Goal: Task Accomplishment & Management: Complete application form

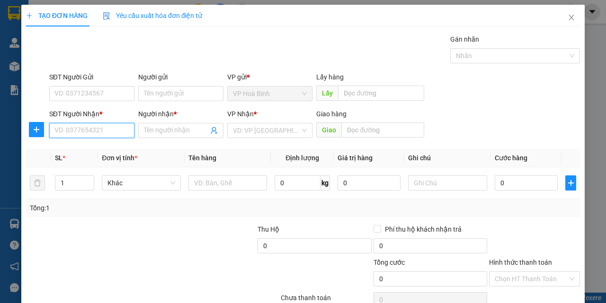
click at [110, 127] on input "SĐT Người Nhận *" at bounding box center [91, 130] width 85 height 15
click at [104, 149] on div "0915941288 - HUY" at bounding box center [90, 149] width 73 height 10
type input "0915941288"
type input "HUY"
type input "160.000"
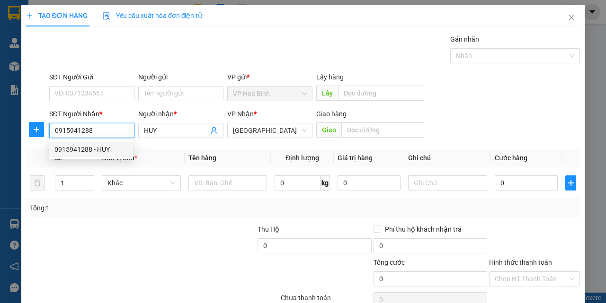
type input "160.000"
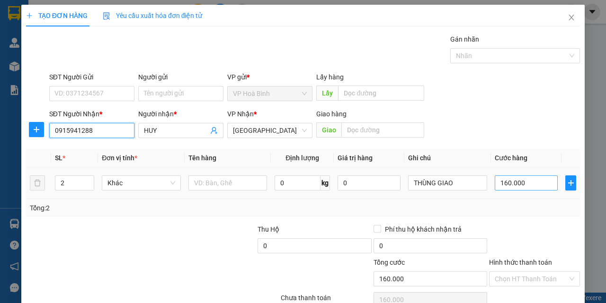
type input "0915941288"
click at [497, 181] on input "160.000" at bounding box center [526, 183] width 63 height 15
type input "1"
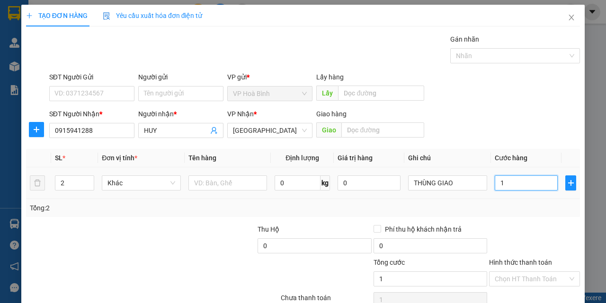
type input "17"
type input "170"
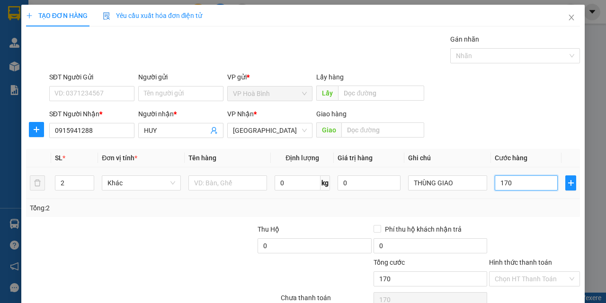
type input "1.700"
type input "17.000"
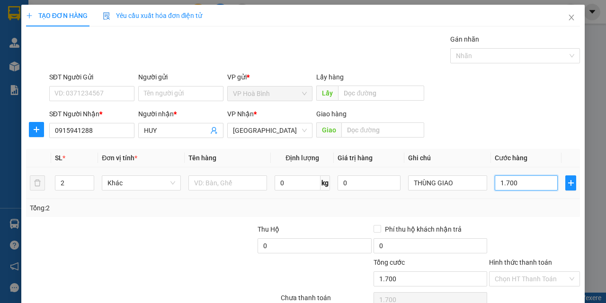
type input "17.000"
type input "170.000"
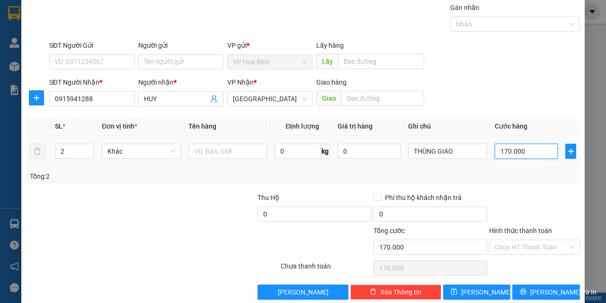
scroll to position [47, 0]
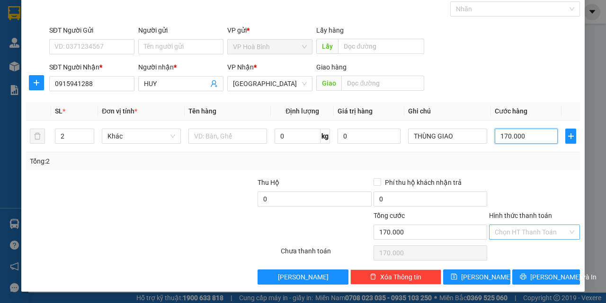
type input "170.000"
click at [515, 230] on input "Hình thức thanh toán" at bounding box center [531, 232] width 73 height 14
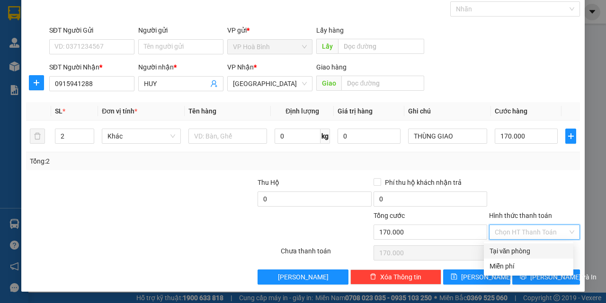
click at [524, 250] on div "Tại văn phòng" at bounding box center [528, 251] width 78 height 10
type input "0"
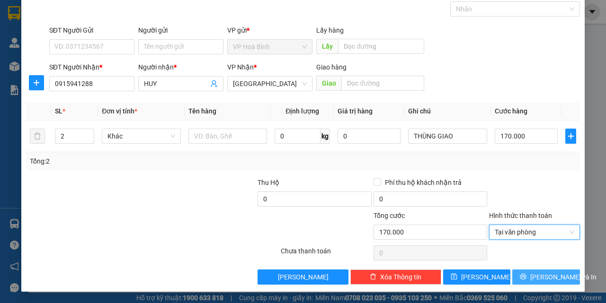
click at [532, 276] on span "[PERSON_NAME] và In" at bounding box center [563, 277] width 66 height 10
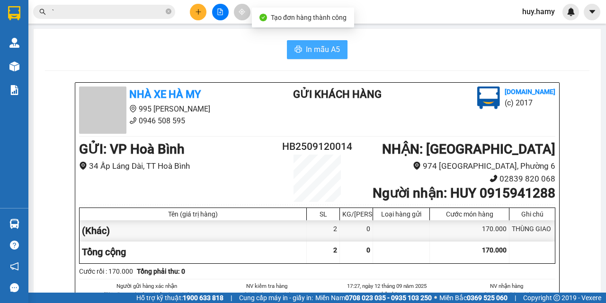
click at [323, 55] on span "In mẫu A5" at bounding box center [323, 50] width 34 height 12
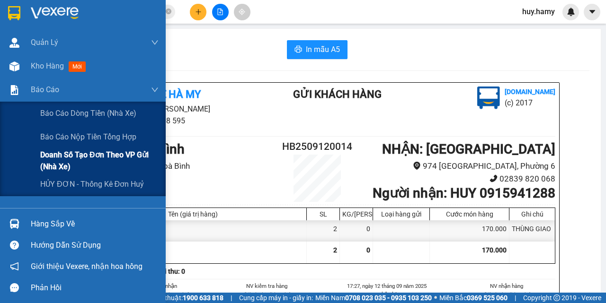
click at [74, 156] on span "Doanh số tạo đơn theo VP gửi (nhà xe)" at bounding box center [99, 161] width 118 height 24
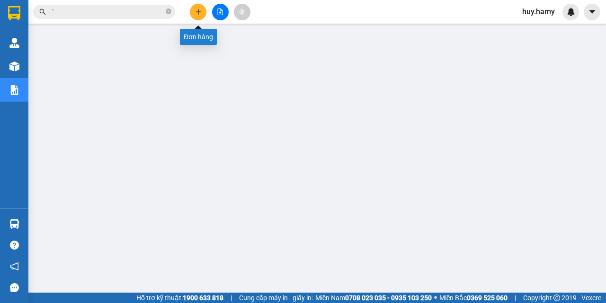
click at [197, 8] on button at bounding box center [198, 12] width 17 height 17
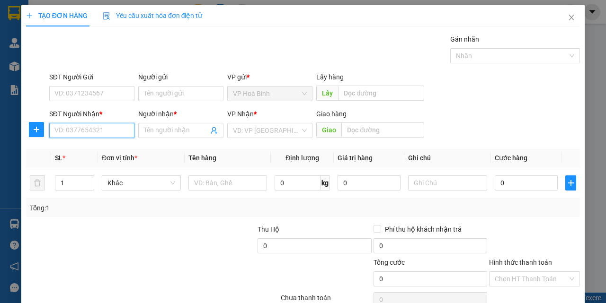
click at [91, 136] on input "SĐT Người Nhận *" at bounding box center [91, 130] width 85 height 15
type input "0947929351"
click at [86, 147] on div "0947929351 - KIÊN" at bounding box center [90, 149] width 73 height 10
type input "KIÊN"
type input "50.000"
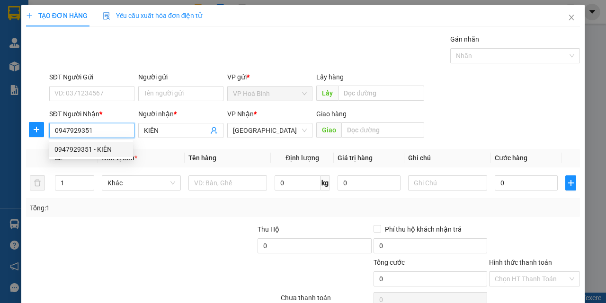
type input "50.000"
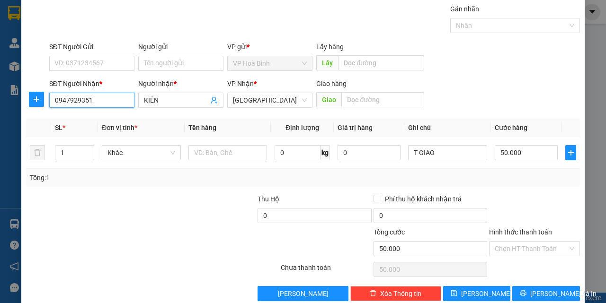
scroll to position [47, 0]
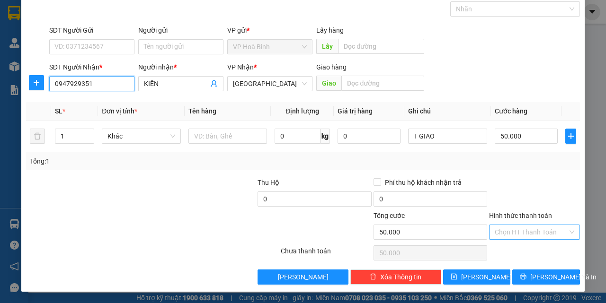
type input "0947929351"
click at [518, 231] on input "Hình thức thanh toán" at bounding box center [531, 232] width 73 height 14
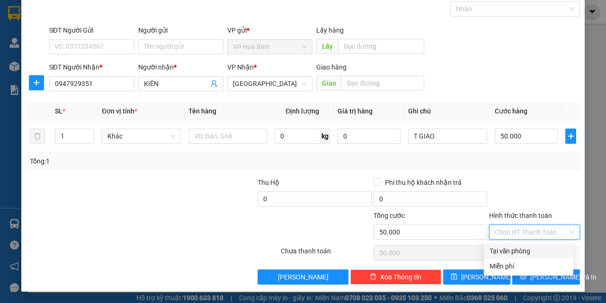
click at [518, 248] on div "Tại văn phòng" at bounding box center [528, 251] width 78 height 10
type input "0"
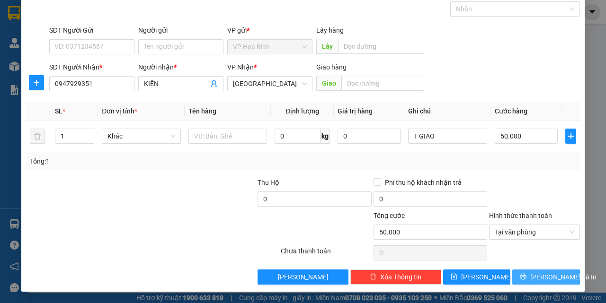
click at [525, 276] on icon "printer" at bounding box center [523, 277] width 6 height 6
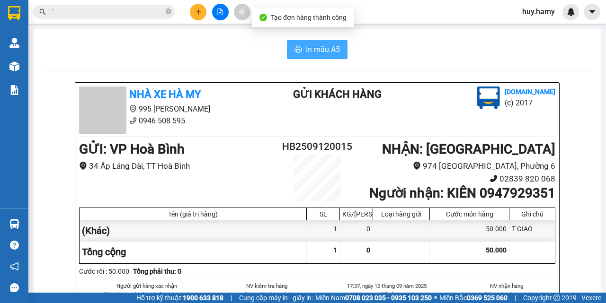
click at [323, 46] on span "In mẫu A5" at bounding box center [323, 50] width 34 height 12
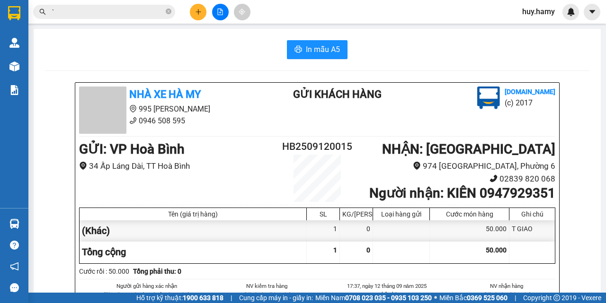
click at [194, 14] on button at bounding box center [198, 12] width 17 height 17
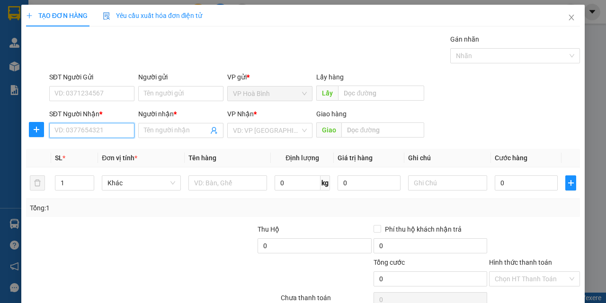
click at [113, 127] on input "SĐT Người Nhận *" at bounding box center [91, 130] width 85 height 15
click at [88, 150] on div "0919736116 - TÙNG" at bounding box center [90, 149] width 73 height 10
type input "0919736116"
type input "TÙNG"
type input "30.000"
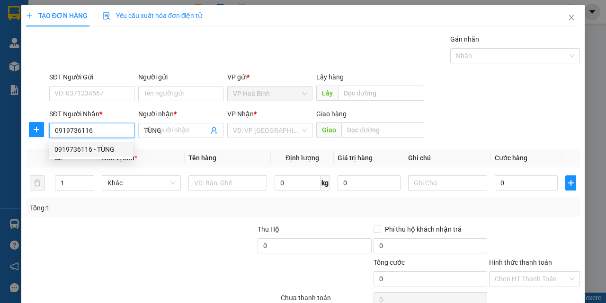
type input "30.000"
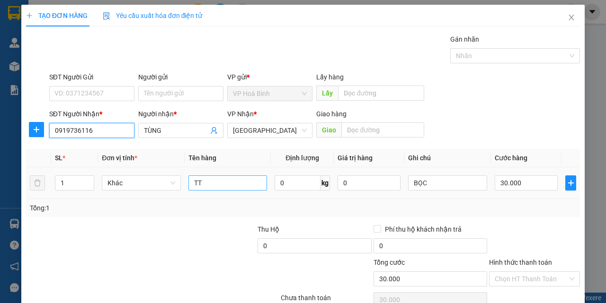
type input "0919736116"
click at [222, 183] on input "TT" at bounding box center [227, 183] width 79 height 15
type input "T"
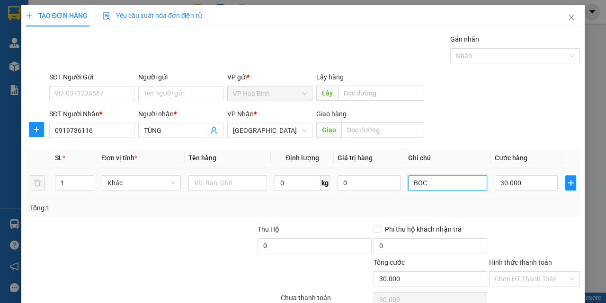
drag, startPoint x: 429, startPoint y: 187, endPoint x: 397, endPoint y: 191, distance: 32.5
click at [397, 191] on tr "1 Khác 0 kg 0 BỌC 30.000" at bounding box center [303, 184] width 554 height 32
type input "T"
click at [525, 187] on input "30.000" at bounding box center [526, 183] width 63 height 15
type input "4"
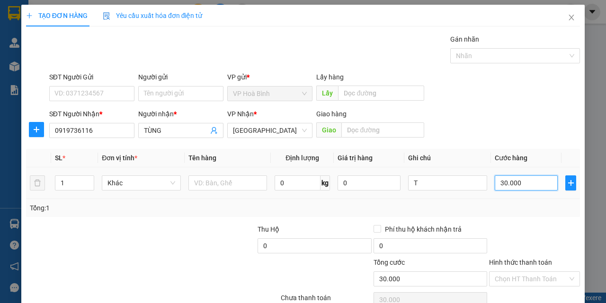
type input "4"
type input "40"
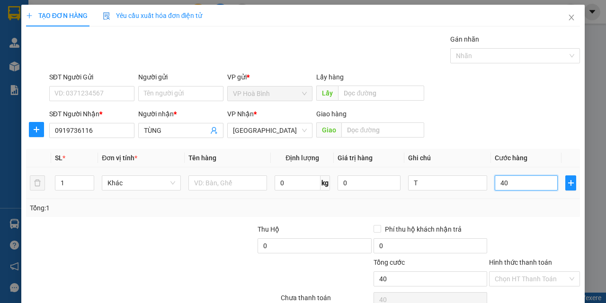
type input "400"
type input "4.000"
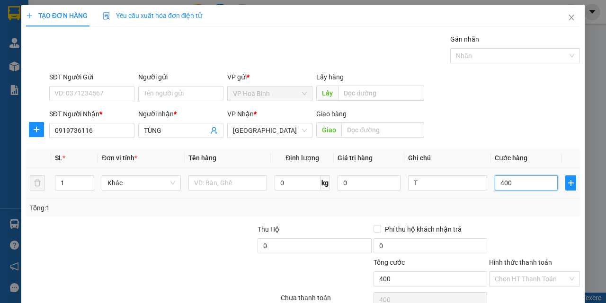
type input "4.000"
type input "40.000"
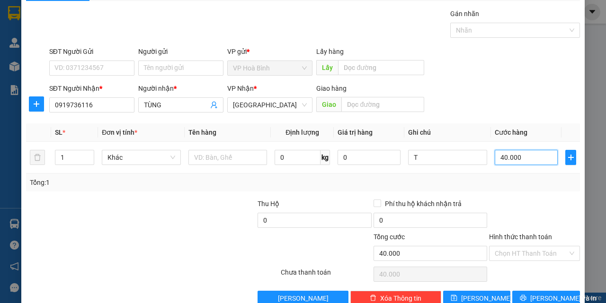
scroll to position [47, 0]
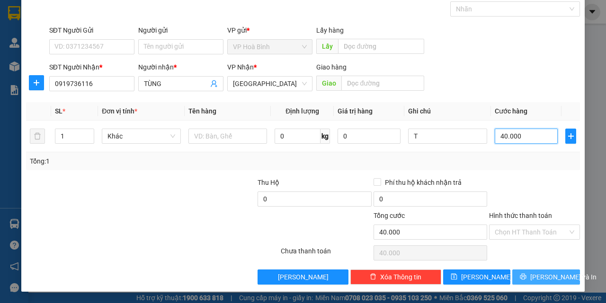
type input "40.000"
click at [535, 279] on span "[PERSON_NAME] và In" at bounding box center [563, 277] width 66 height 10
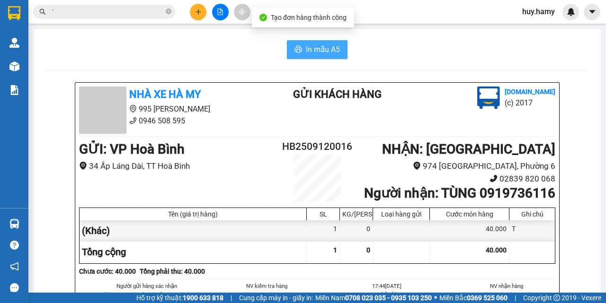
click at [320, 42] on button "In mẫu A5" at bounding box center [317, 49] width 61 height 19
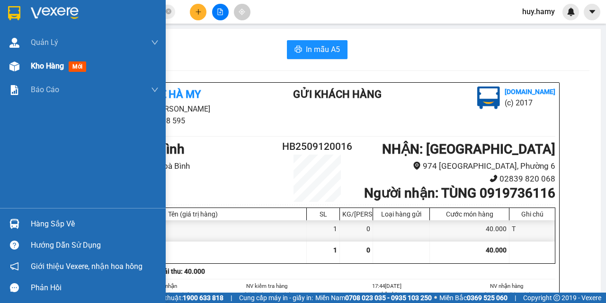
click at [31, 68] on span "Kho hàng" at bounding box center [47, 66] width 33 height 9
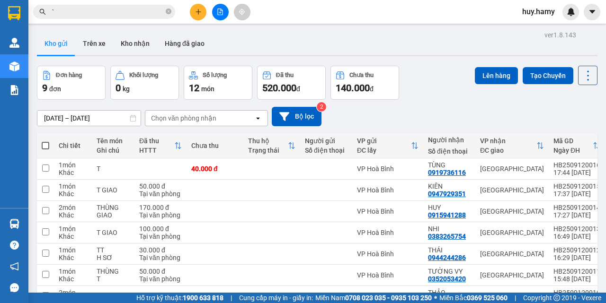
click at [61, 39] on button "Kho gửi" at bounding box center [56, 43] width 38 height 23
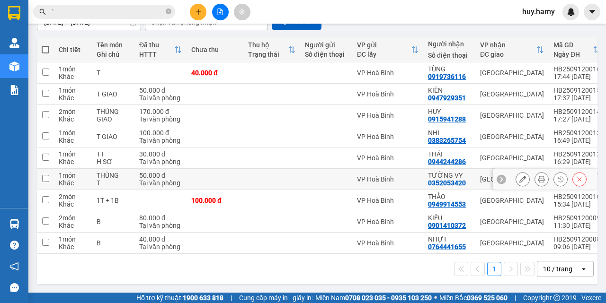
scroll to position [100, 0]
click at [161, 264] on div "1 10 / trang open" at bounding box center [317, 269] width 553 height 16
click at [199, 10] on icon "plus" at bounding box center [198, 12] width 7 height 7
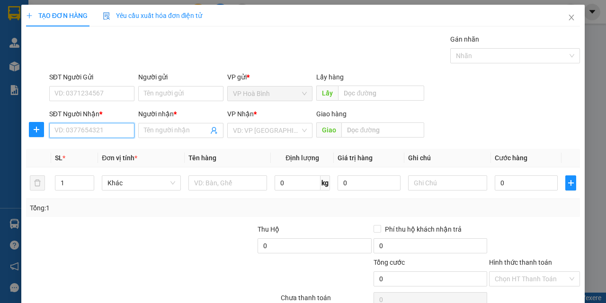
click at [118, 126] on input "SĐT Người Nhận *" at bounding box center [91, 130] width 85 height 15
type input "0906873414"
click at [107, 153] on div "0906873414 - TRẦN" at bounding box center [90, 149] width 73 height 10
type input "TRẦN"
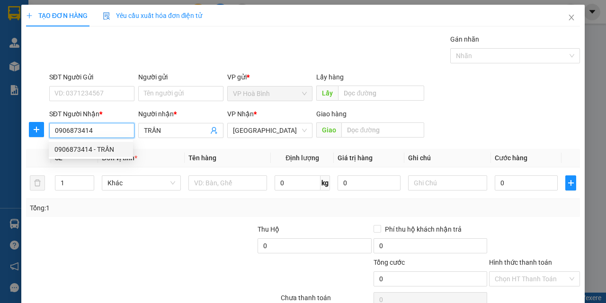
type input "70.000"
type input "0906873414"
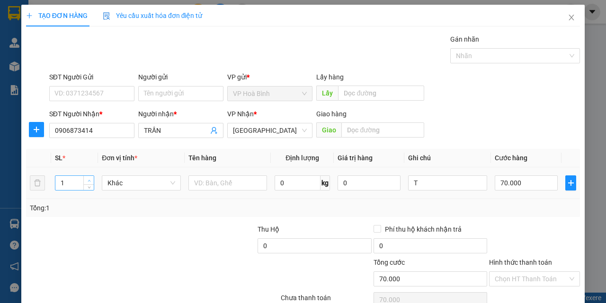
type input "2"
click at [92, 180] on span "Increase Value" at bounding box center [88, 180] width 10 height 9
click at [408, 186] on input "T" at bounding box center [447, 183] width 79 height 15
type input "0"
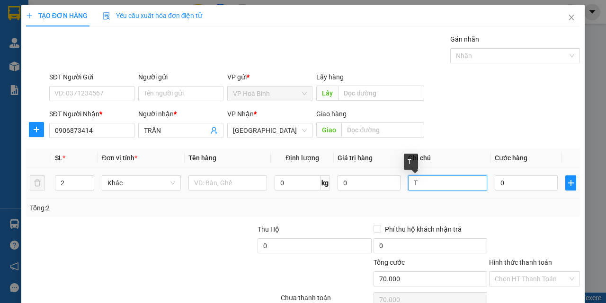
type input "0"
click at [431, 187] on input "1T" at bounding box center [447, 183] width 79 height 15
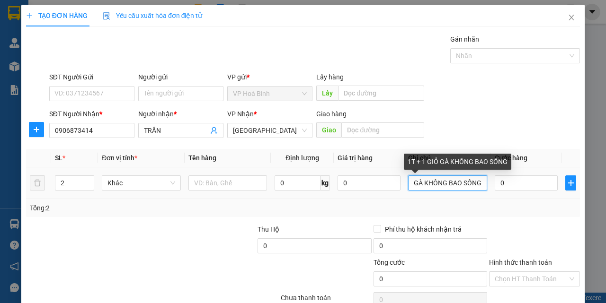
scroll to position [0, 36]
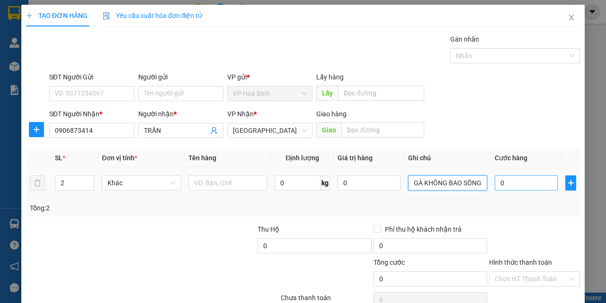
type input "1T + 1 GIỎ GÀ KHÔNG BAO SỐNG"
click at [510, 181] on input "0" at bounding box center [526, 183] width 63 height 15
type input "2"
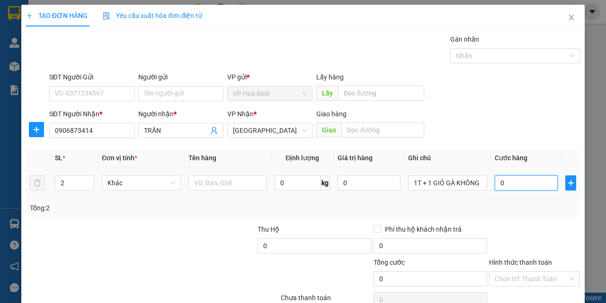
type input "2"
type input "22"
type input "220"
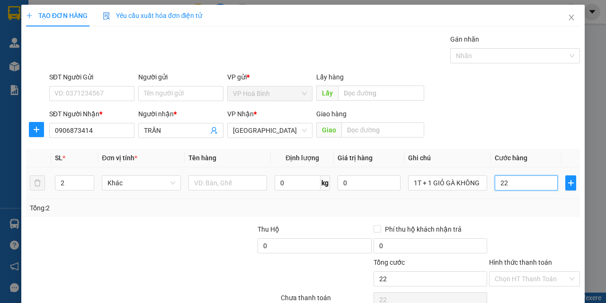
type input "220"
type input "2.200"
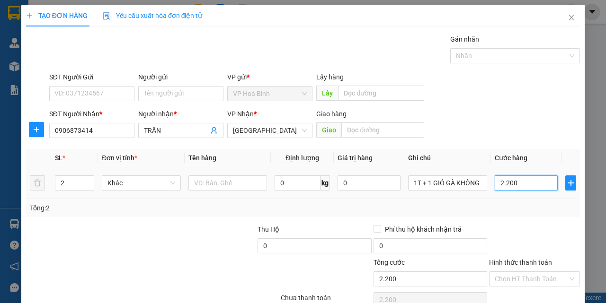
type input "22.000"
type input "220.000"
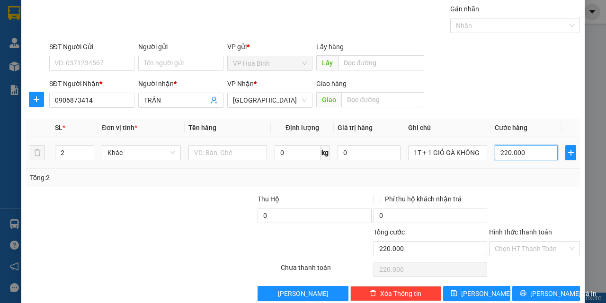
scroll to position [47, 0]
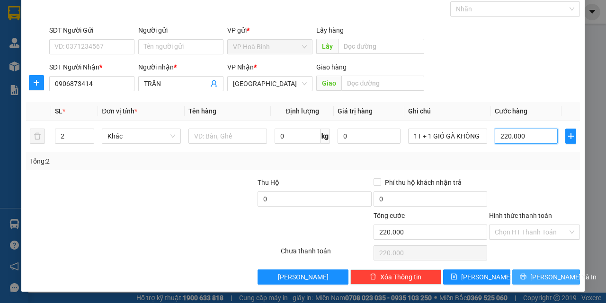
type input "220.000"
click at [526, 279] on icon "printer" at bounding box center [523, 277] width 6 height 6
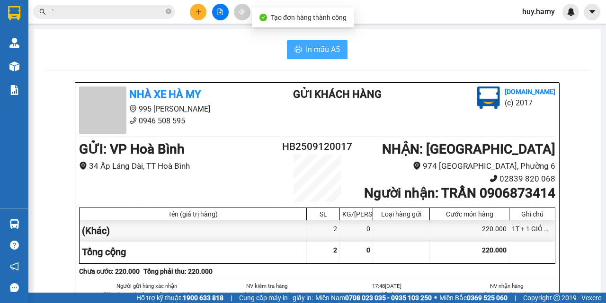
click at [325, 48] on span "In mẫu A5" at bounding box center [323, 50] width 34 height 12
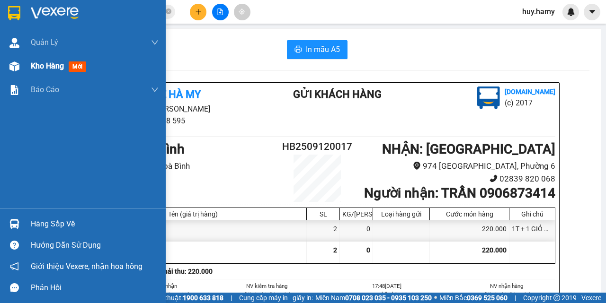
click at [36, 75] on div "Kho hàng mới" at bounding box center [95, 66] width 128 height 24
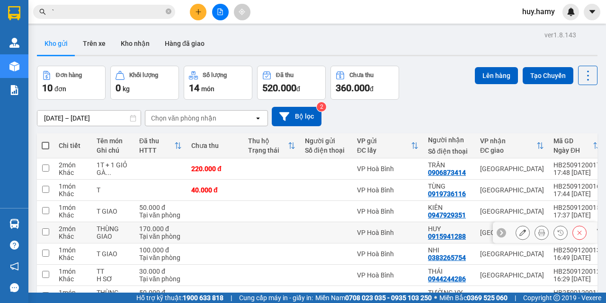
scroll to position [47, 0]
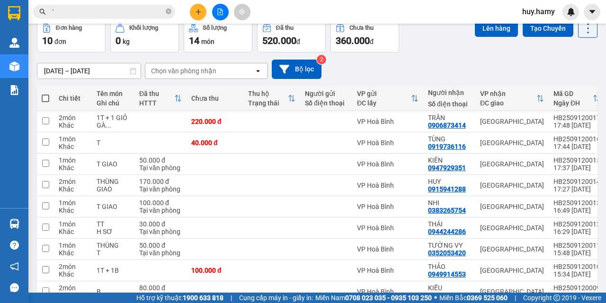
click at [44, 97] on span at bounding box center [46, 99] width 8 height 8
click at [45, 94] on input "checkbox" at bounding box center [45, 94] width 0 height 0
checkbox input "true"
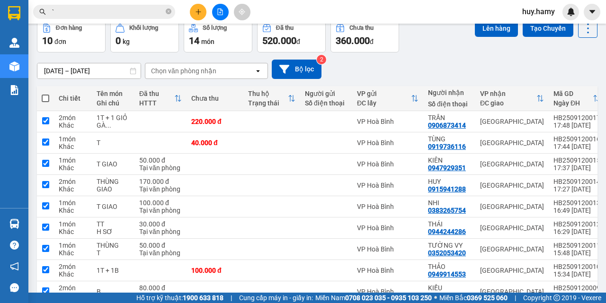
checkbox input "true"
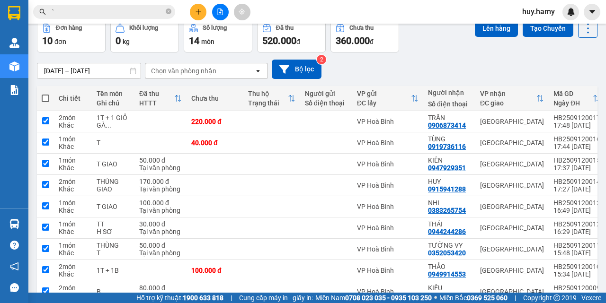
checkbox input "true"
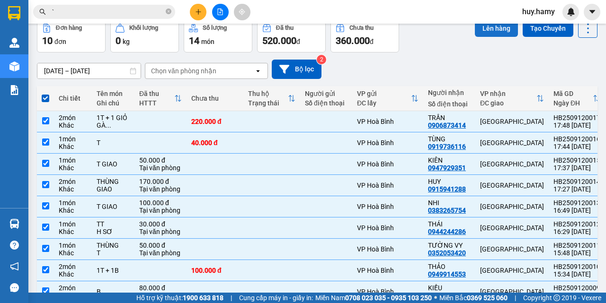
click at [489, 27] on button "Lên hàng" at bounding box center [496, 28] width 43 height 17
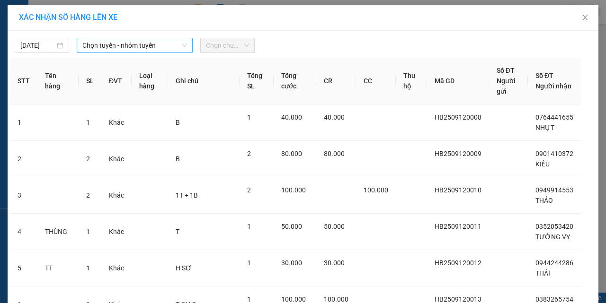
click at [116, 47] on span "Chọn tuyến - nhóm tuyến" at bounding box center [134, 45] width 105 height 14
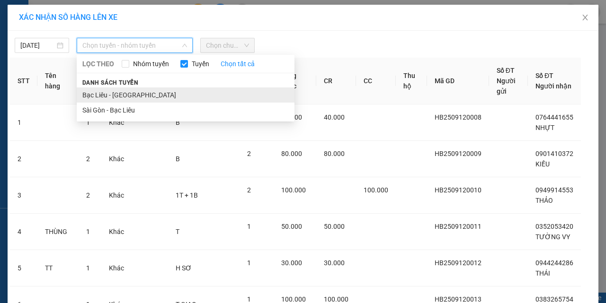
click at [119, 94] on li "Bạc Liêu - [GEOGRAPHIC_DATA]" at bounding box center [186, 95] width 218 height 15
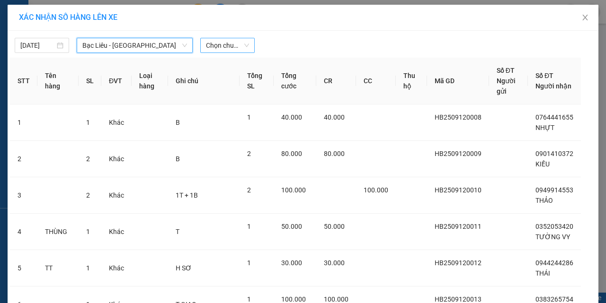
click at [233, 45] on span "Chọn chuyến" at bounding box center [227, 45] width 43 height 14
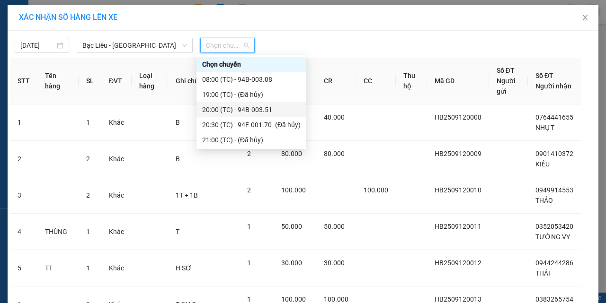
click at [270, 108] on div "20:00 (TC) - 94B-003.51" at bounding box center [251, 110] width 98 height 10
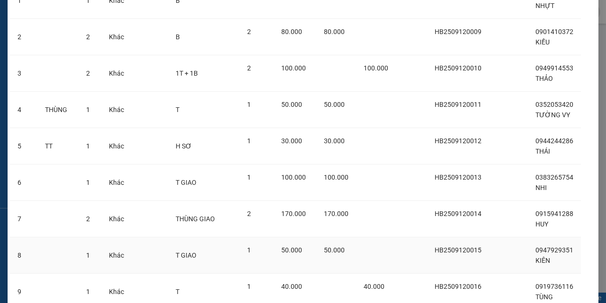
scroll to position [251, 0]
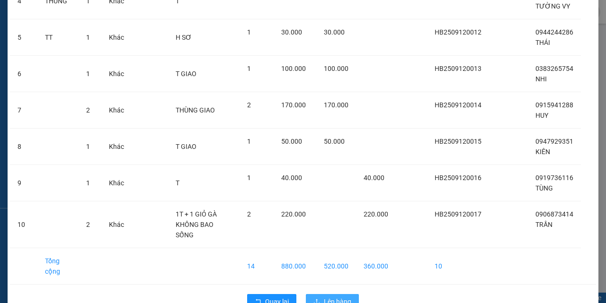
click at [337, 297] on span "Lên hàng" at bounding box center [337, 302] width 27 height 10
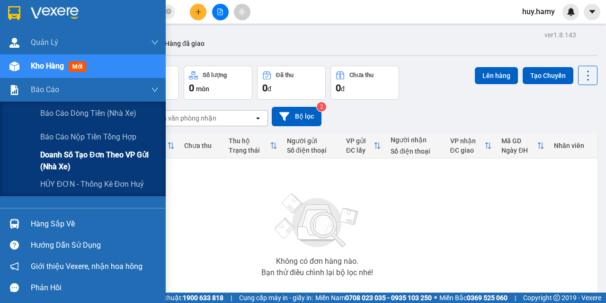
click at [89, 158] on span "Doanh số tạo đơn theo VP gửi (nhà xe)" at bounding box center [99, 161] width 118 height 24
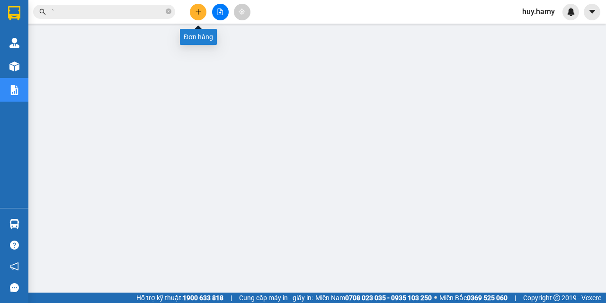
click at [197, 10] on icon "plus" at bounding box center [198, 12] width 7 height 7
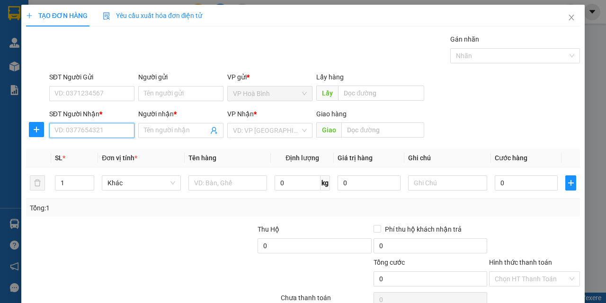
click at [118, 126] on input "SĐT Người Nhận *" at bounding box center [91, 130] width 85 height 15
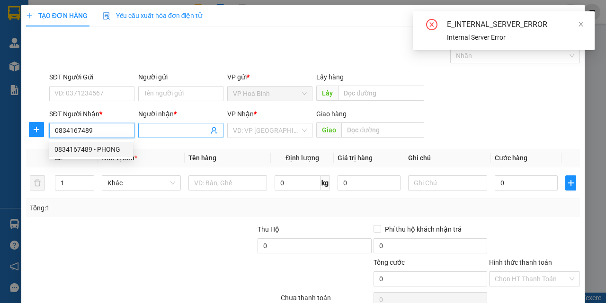
type input "0834167489"
click at [167, 132] on input "Người nhận *" at bounding box center [176, 130] width 64 height 10
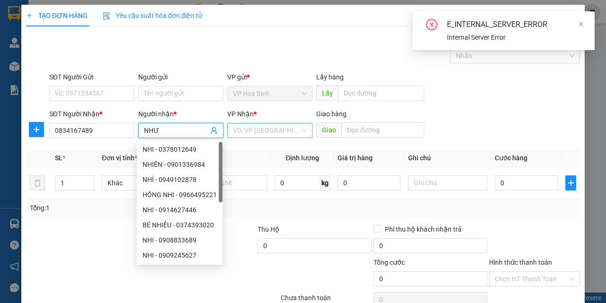
type input "NHƯ"
click at [268, 127] on input "search" at bounding box center [266, 131] width 67 height 14
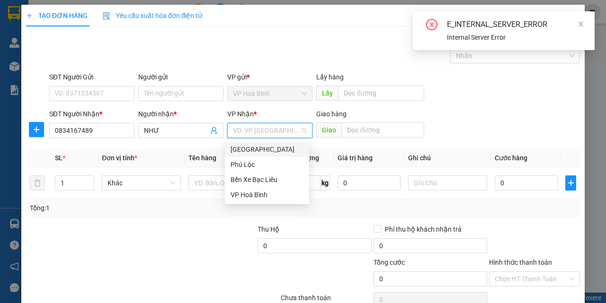
click at [266, 145] on div "[GEOGRAPHIC_DATA]" at bounding box center [267, 149] width 73 height 10
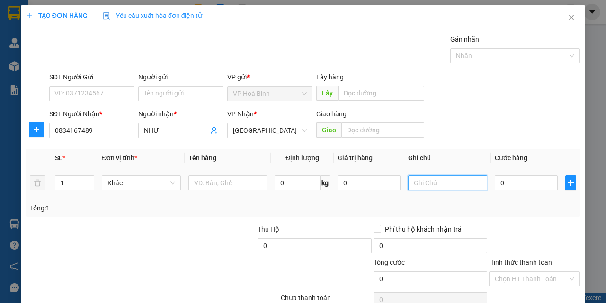
click at [412, 185] on input "text" at bounding box center [447, 183] width 79 height 15
type input "GIỎ"
click at [497, 183] on input "0" at bounding box center [526, 183] width 63 height 15
type input "6"
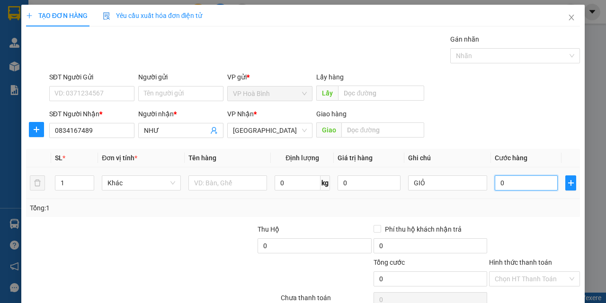
type input "6"
type input "60"
type input "600"
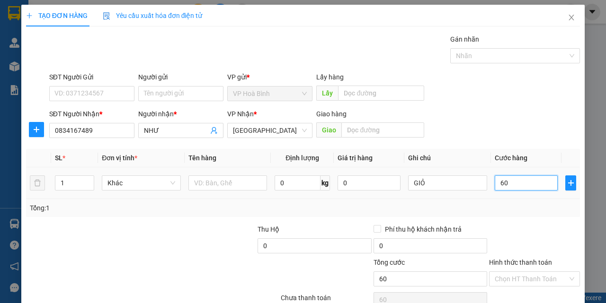
type input "600"
type input "6.000"
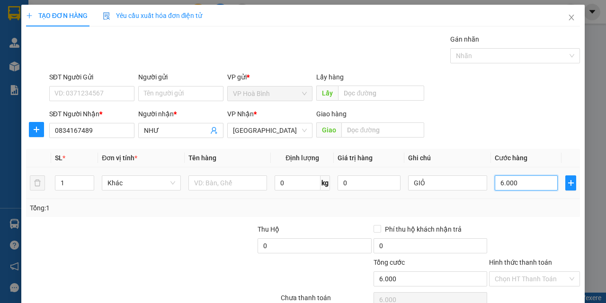
type input "60.000"
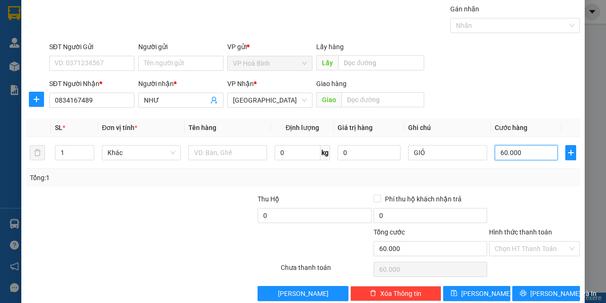
scroll to position [47, 0]
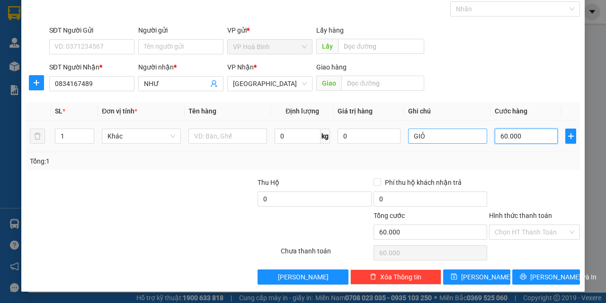
type input "60.000"
click at [443, 140] on input "GIỎ" at bounding box center [447, 136] width 79 height 15
type input "GIỎ T TÒA"
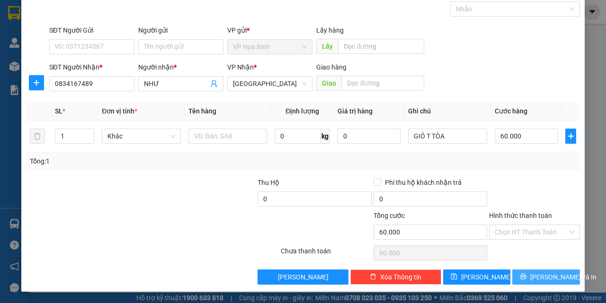
click at [536, 272] on span "[PERSON_NAME] và In" at bounding box center [563, 277] width 66 height 10
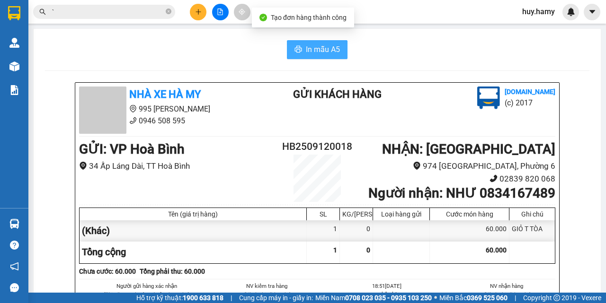
click at [327, 50] on span "In mẫu A5" at bounding box center [323, 50] width 34 height 12
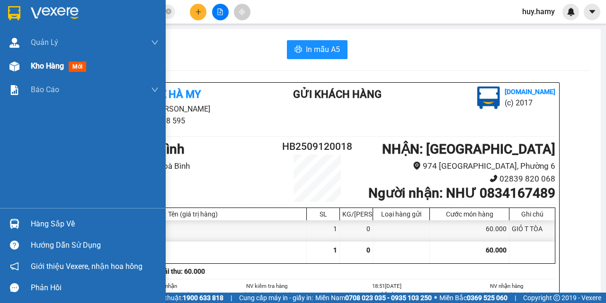
click at [48, 66] on span "Kho hàng" at bounding box center [47, 66] width 33 height 9
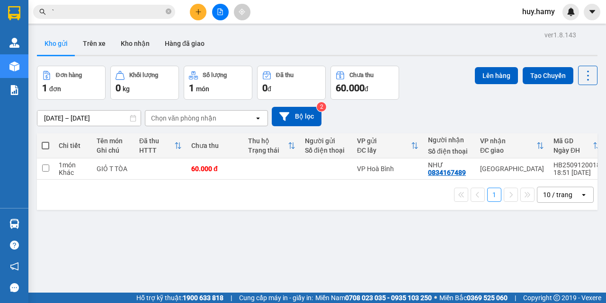
click at [58, 46] on button "Kho gửi" at bounding box center [56, 43] width 38 height 23
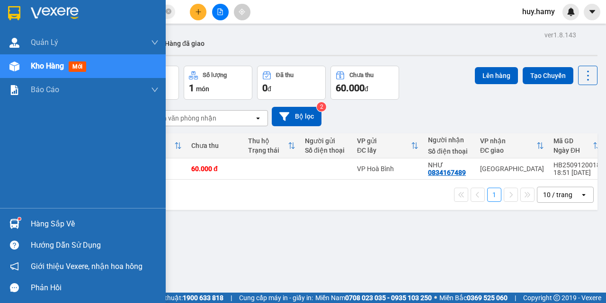
click at [44, 224] on div "Hàng sắp về" at bounding box center [95, 224] width 128 height 14
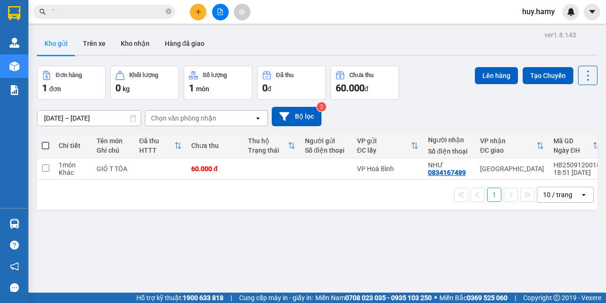
click at [466, 38] on section "Kết quả tìm kiếm ( 1 ) Bộ lọc Mã ĐH Trạng thái Món hàng Thu hộ Tổng cước Chưa c…" at bounding box center [303, 151] width 606 height 303
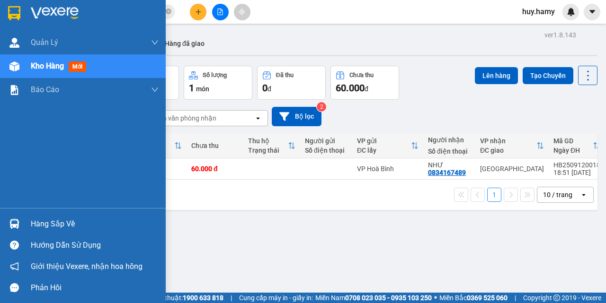
click at [37, 224] on div "Hàng sắp về" at bounding box center [95, 224] width 128 height 14
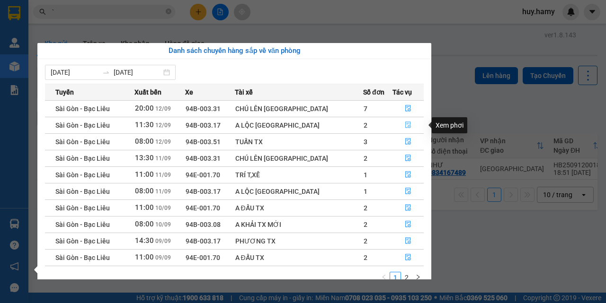
click at [406, 124] on icon "file-done" at bounding box center [409, 125] width 6 height 7
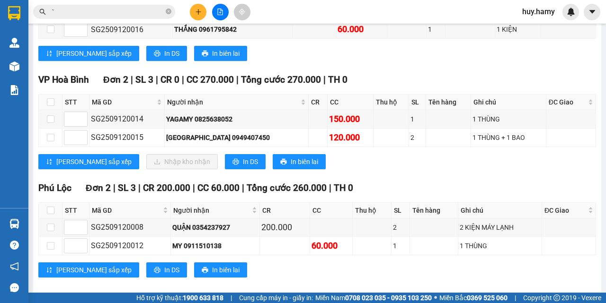
scroll to position [331, 0]
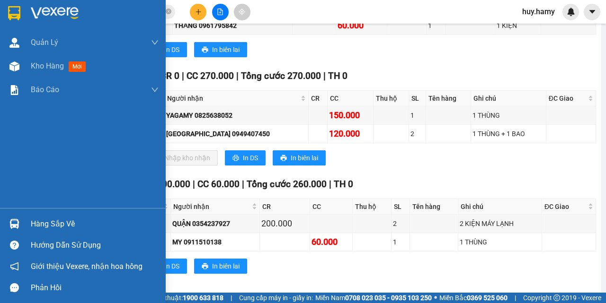
click at [37, 224] on div "Hàng sắp về" at bounding box center [95, 224] width 128 height 14
